Goal: Contribute content: Contribute content

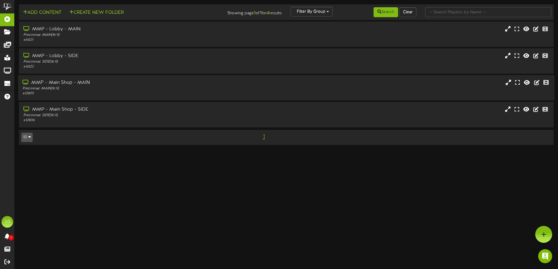
click at [66, 85] on div "MMP - Main Shop - MAIN" at bounding box center [129, 83] width 215 height 7
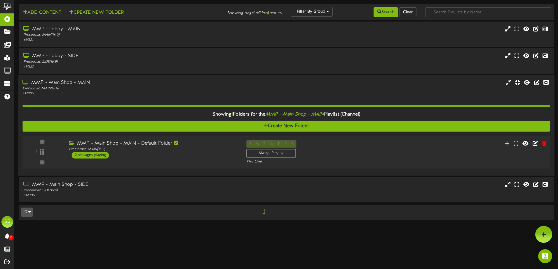
click at [90, 155] on div "2 messages playing" at bounding box center [90, 155] width 37 height 6
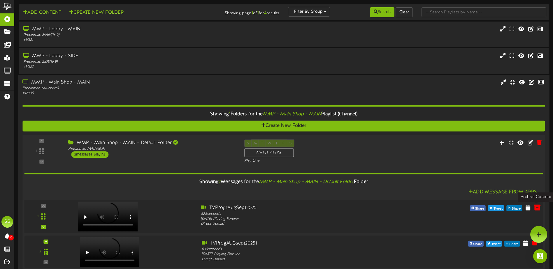
click at [536, 209] on icon at bounding box center [537, 207] width 6 height 6
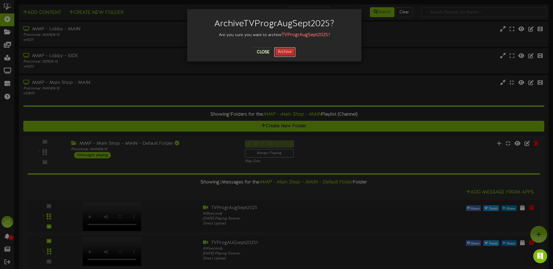
click at [283, 50] on button "Archive" at bounding box center [285, 52] width 22 height 10
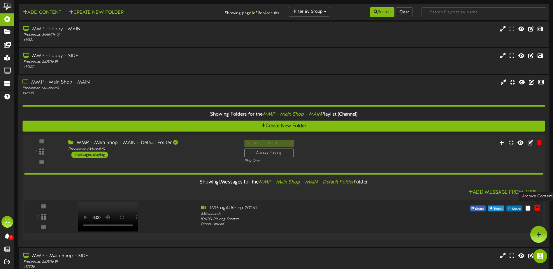
click at [535, 208] on icon at bounding box center [537, 208] width 6 height 6
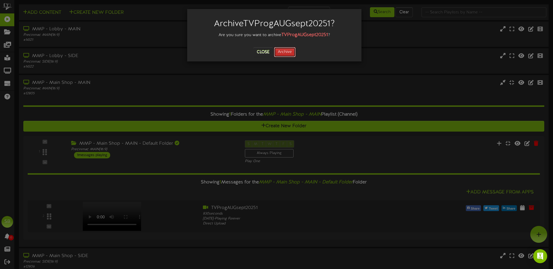
click at [290, 55] on button "Archive" at bounding box center [285, 52] width 22 height 10
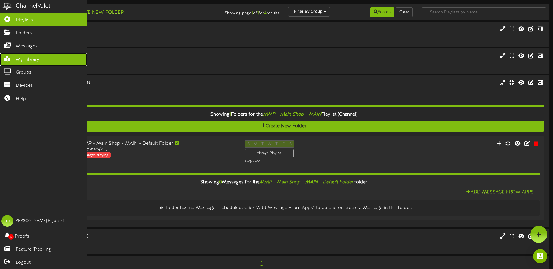
click at [21, 59] on span "My Library" at bounding box center [28, 60] width 24 height 7
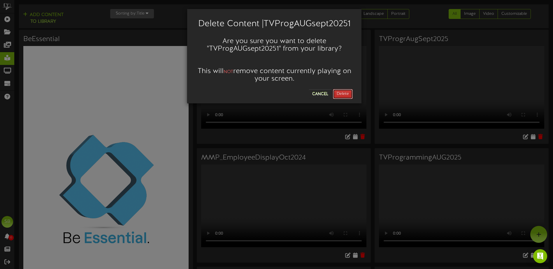
click at [350, 94] on button "Delete" at bounding box center [343, 94] width 20 height 10
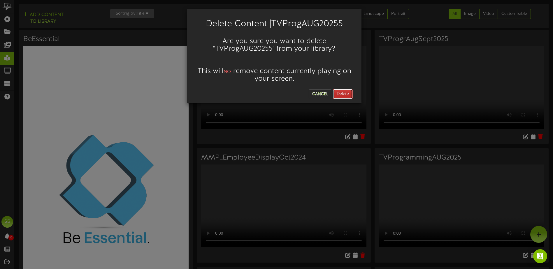
click at [342, 92] on button "Delete" at bounding box center [343, 94] width 20 height 10
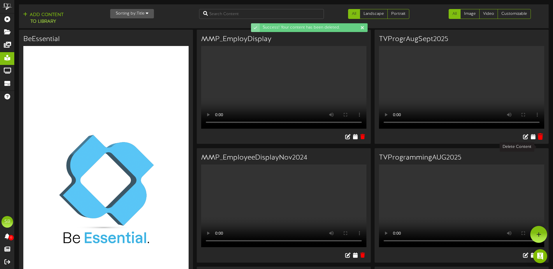
click at [542, 140] on icon at bounding box center [541, 136] width 6 height 6
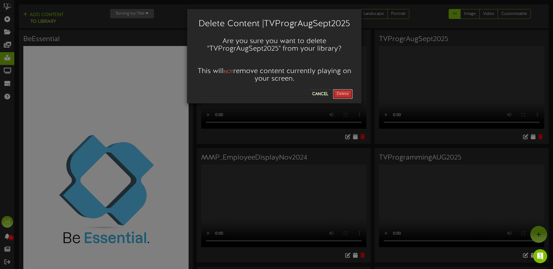
click at [350, 92] on button "Delete" at bounding box center [343, 94] width 20 height 10
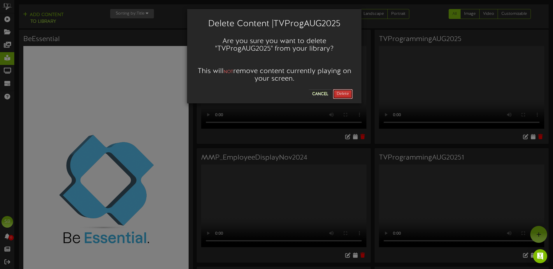
click at [348, 94] on button "Delete" at bounding box center [343, 94] width 20 height 10
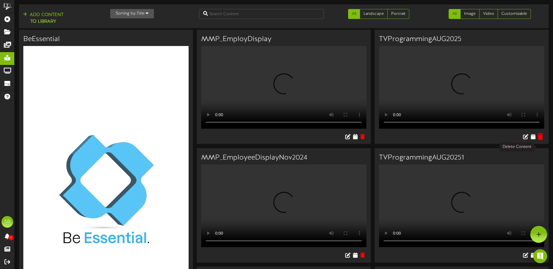
click at [541, 140] on icon at bounding box center [541, 136] width 6 height 6
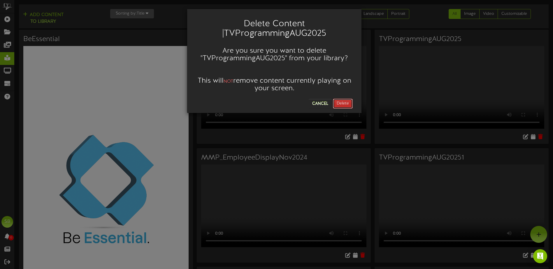
click at [341, 102] on button "Delete" at bounding box center [343, 104] width 20 height 10
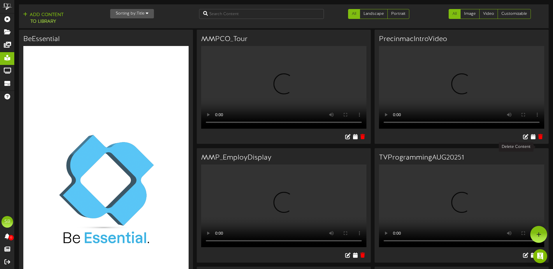
click at [541, 252] on icon at bounding box center [541, 255] width 6 height 6
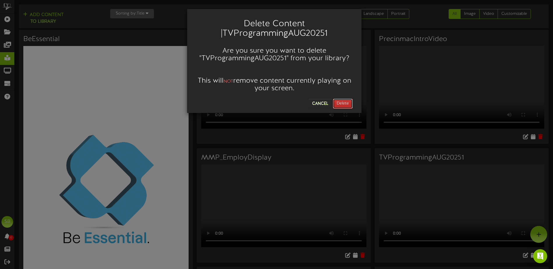
click at [348, 105] on button "Delete" at bounding box center [343, 104] width 20 height 10
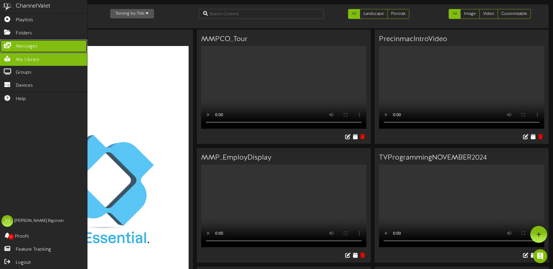
click at [15, 44] on link "Messages" at bounding box center [43, 46] width 87 height 13
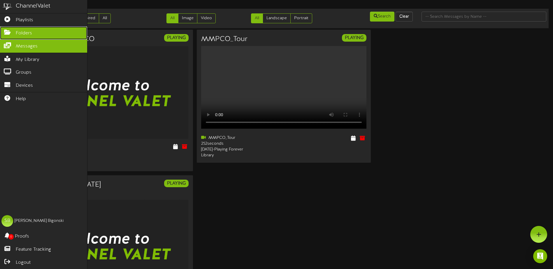
click at [20, 30] on span "Folders" at bounding box center [24, 33] width 16 height 7
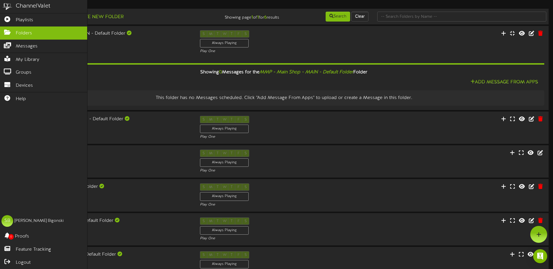
click at [9, 4] on img at bounding box center [7, 6] width 15 height 13
click at [21, 16] on link "Playlists" at bounding box center [43, 19] width 87 height 13
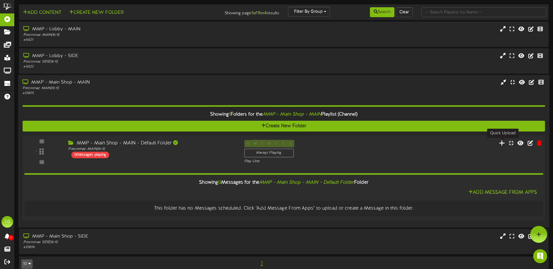
click at [502, 143] on icon at bounding box center [502, 143] width 6 height 6
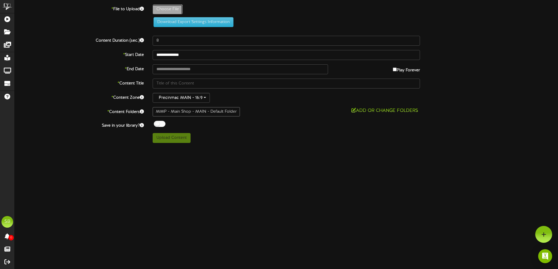
type input "**********"
type input "TVprogAugSept20251"
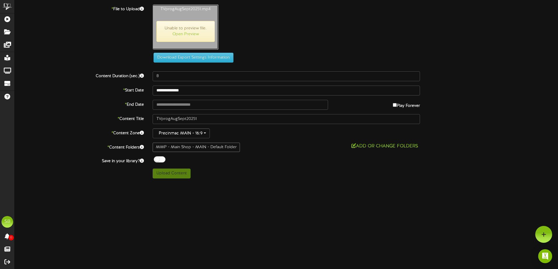
type input "833"
click at [175, 176] on button "Upload Content" at bounding box center [172, 174] width 38 height 10
type input "**********"
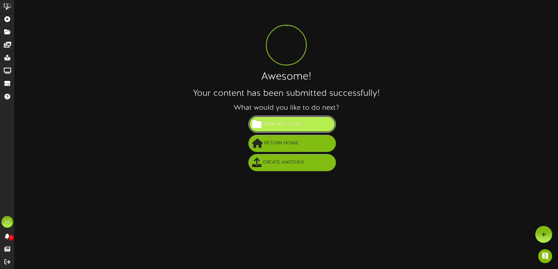
click at [329, 127] on button "View in Folder" at bounding box center [291, 124] width 87 height 17
